Goal: Entertainment & Leisure: Browse casually

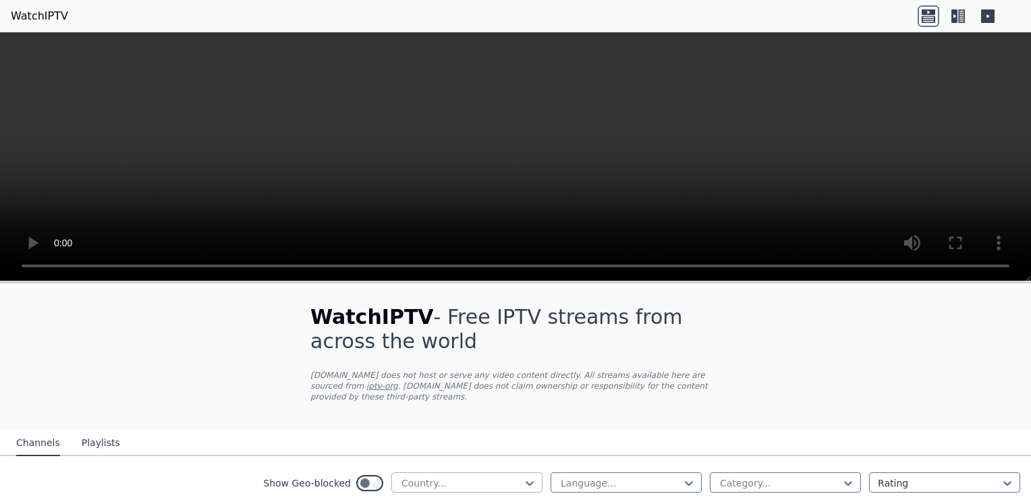
click at [511, 476] on div at bounding box center [461, 482] width 123 height 13
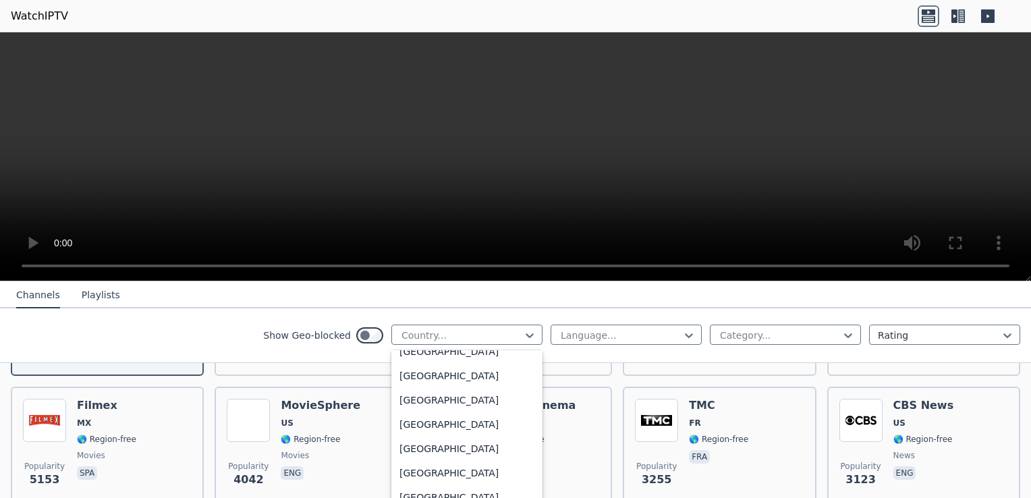
scroll to position [4684, 0]
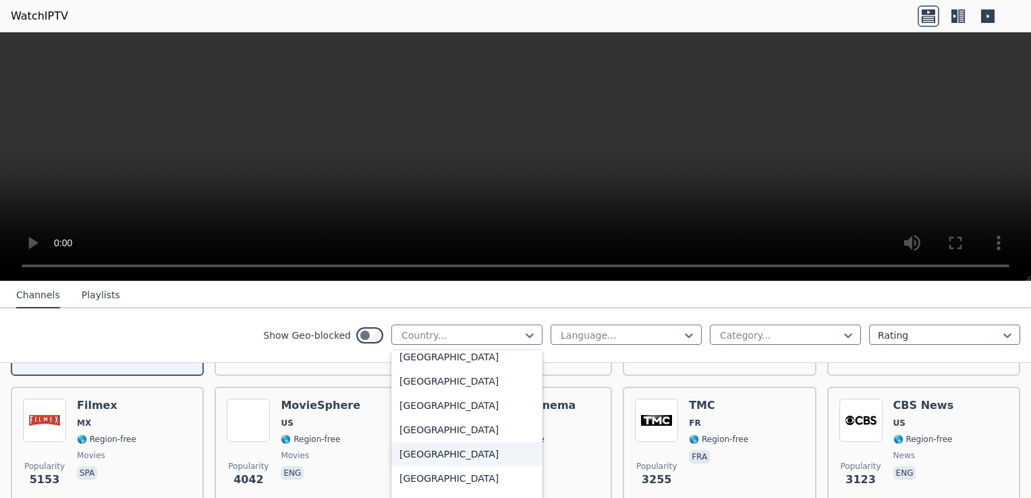
click at [434, 449] on div "[GEOGRAPHIC_DATA]" at bounding box center [466, 454] width 151 height 24
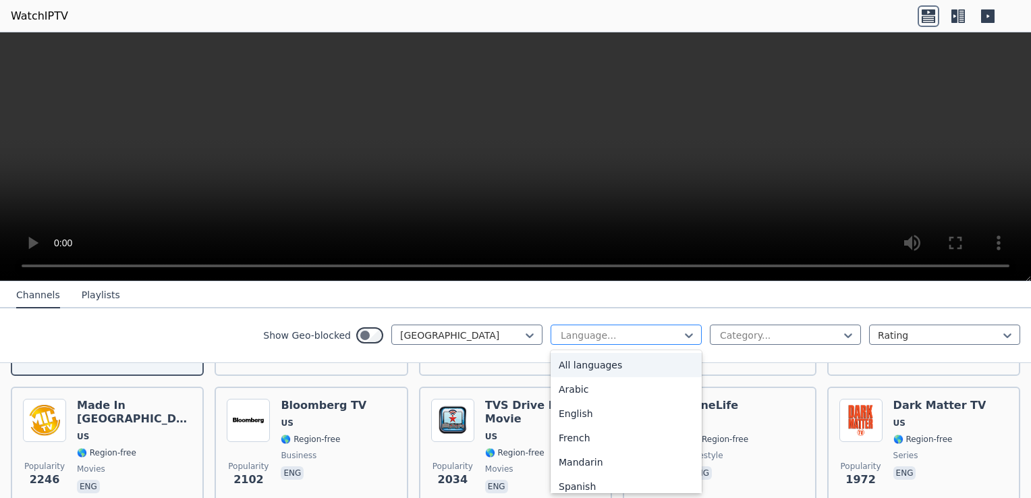
click at [608, 337] on div at bounding box center [620, 335] width 123 height 13
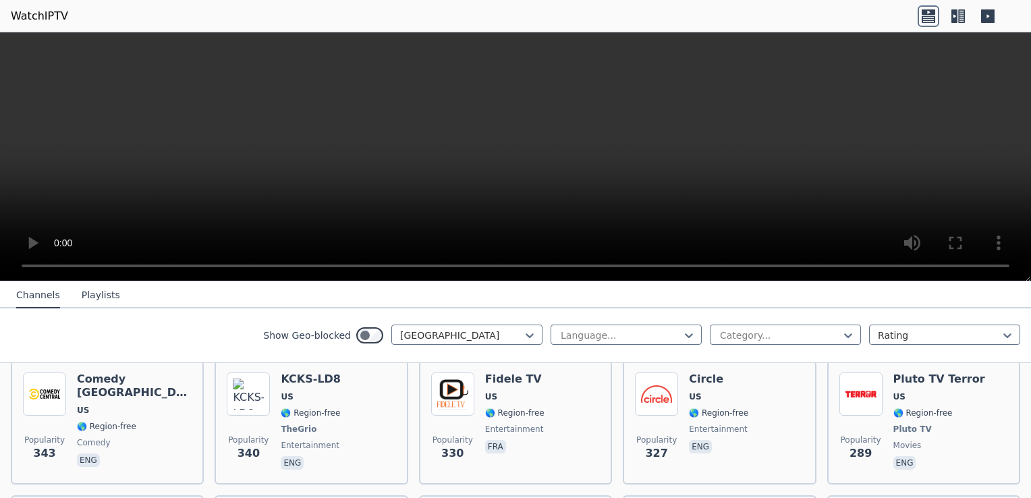
scroll to position [2563, 0]
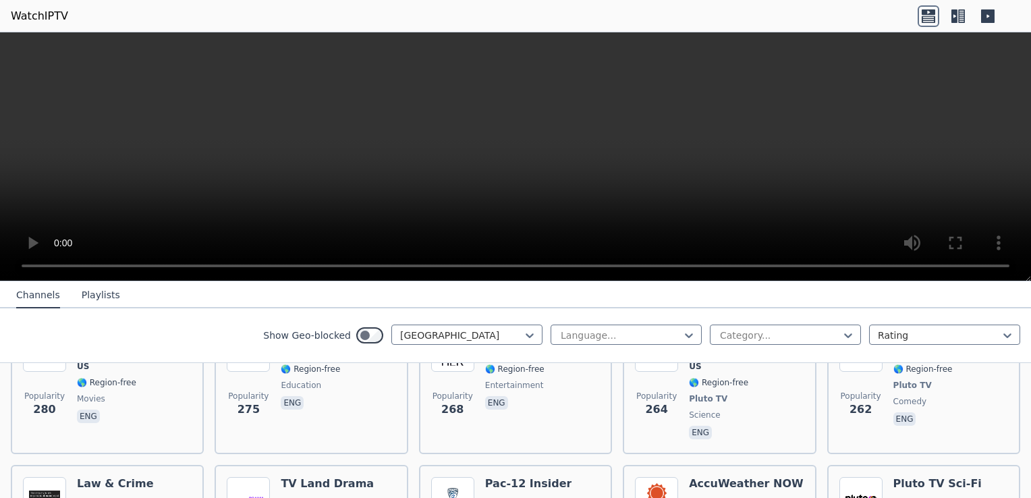
click at [107, 299] on button "Playlists" at bounding box center [101, 296] width 38 height 26
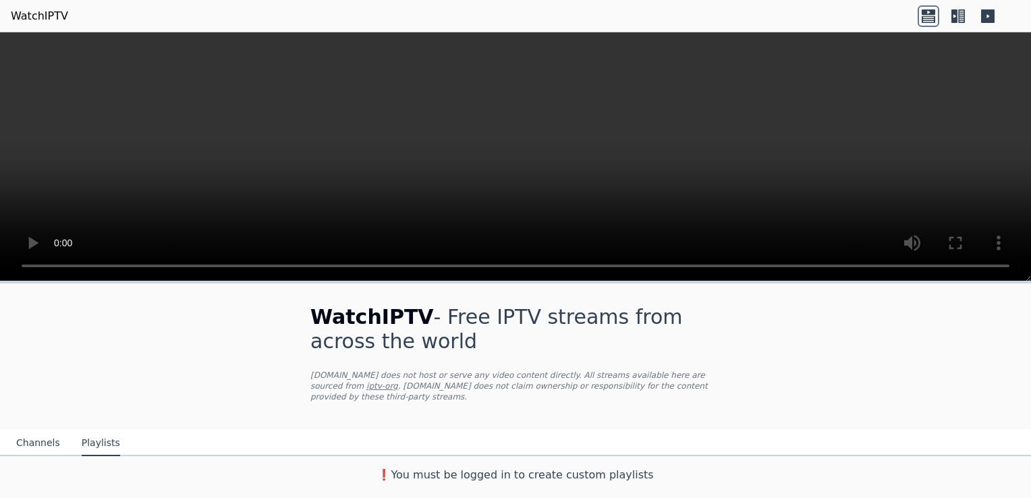
click at [34, 433] on button "Channels" at bounding box center [38, 443] width 44 height 26
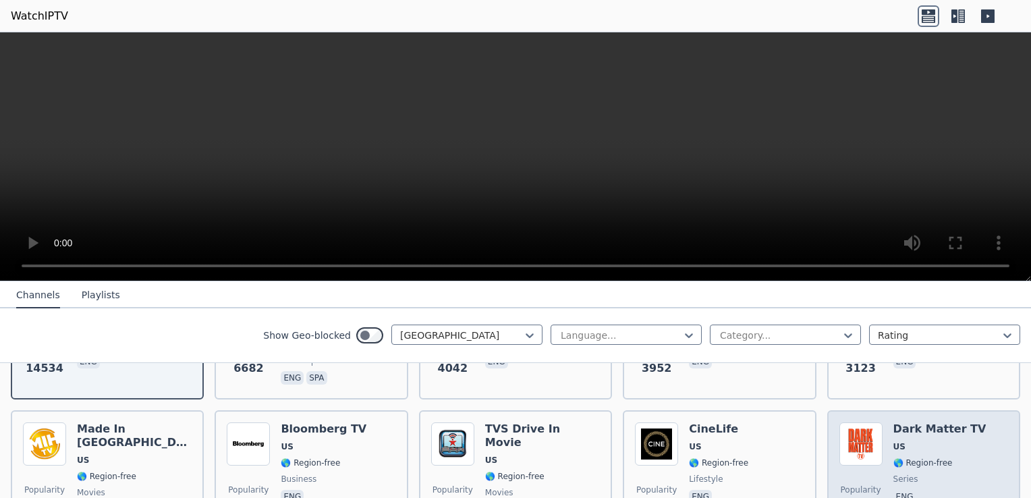
scroll to position [270, 0]
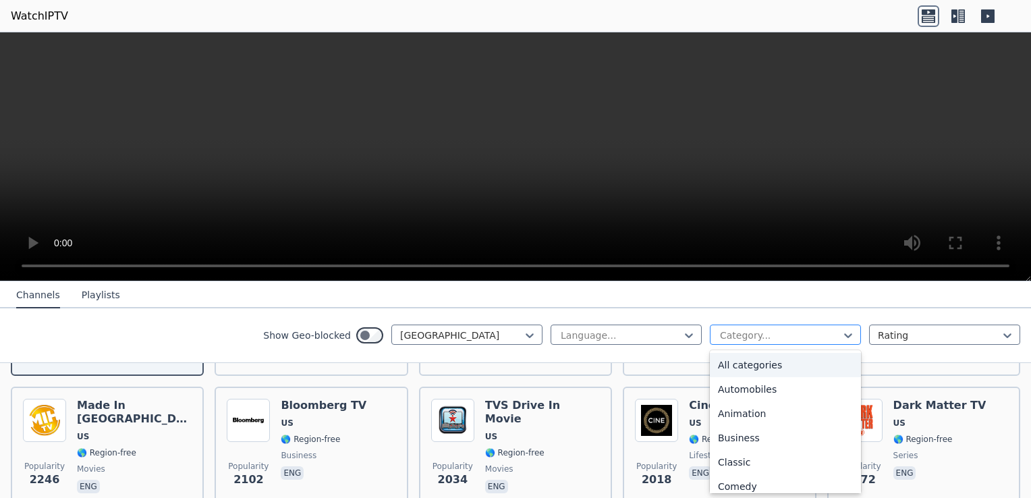
click at [826, 339] on div at bounding box center [779, 335] width 123 height 13
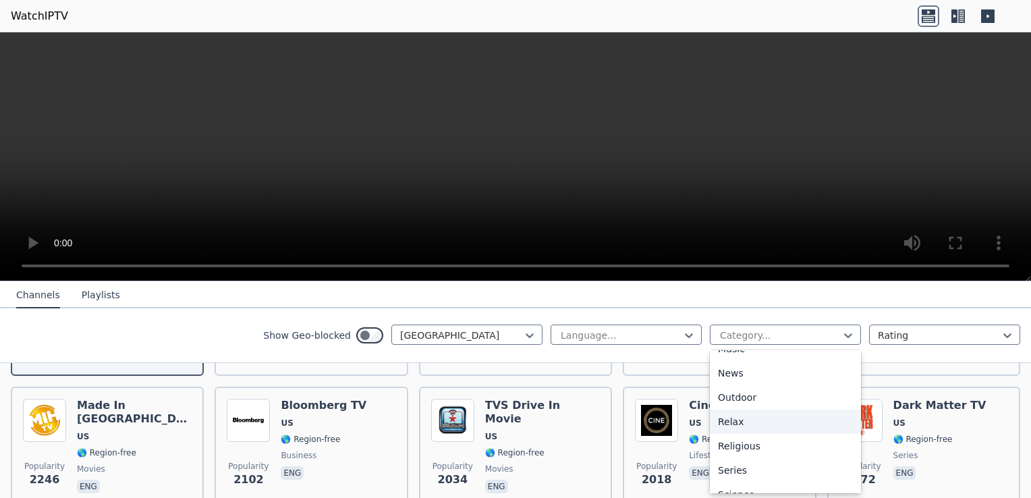
scroll to position [472, 0]
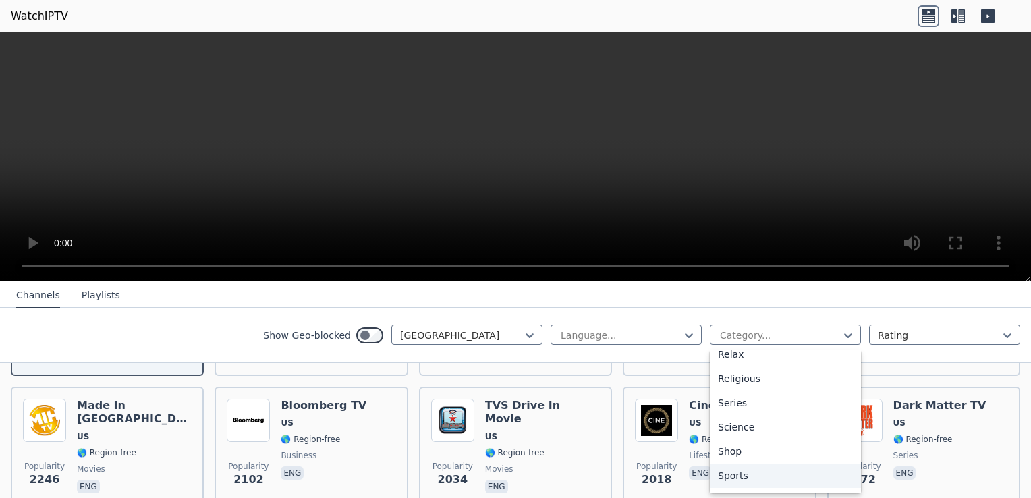
click at [728, 482] on div "Sports" at bounding box center [785, 475] width 151 height 24
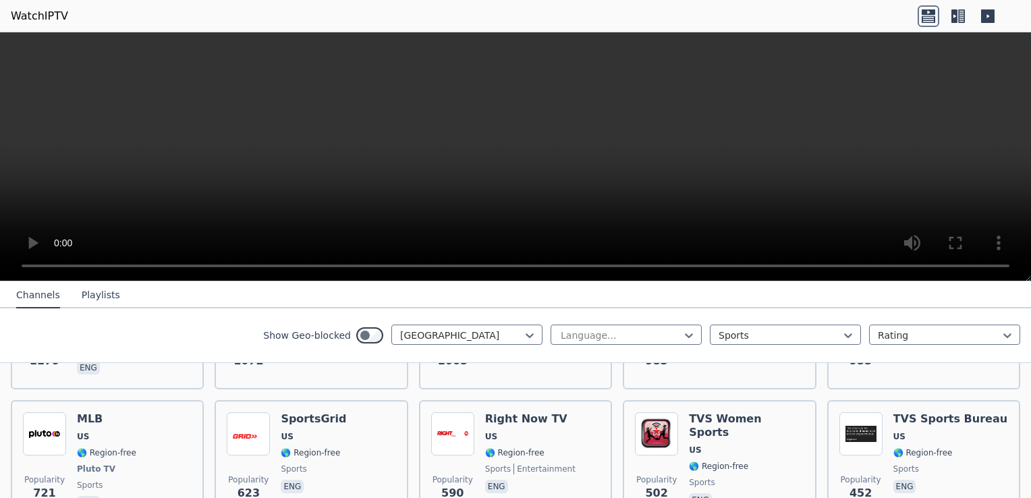
scroll to position [251, 0]
